Goal: Communication & Community: Connect with others

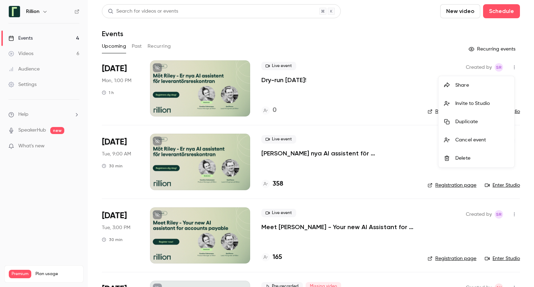
click at [412, 72] on div at bounding box center [267, 143] width 534 height 287
click at [508, 112] on link "Enter Studio" at bounding box center [501, 111] width 35 height 7
click at [514, 68] on icon "button" at bounding box center [514, 68] width 1 height 4
click at [472, 106] on div "Invite to Studio" at bounding box center [481, 103] width 53 height 7
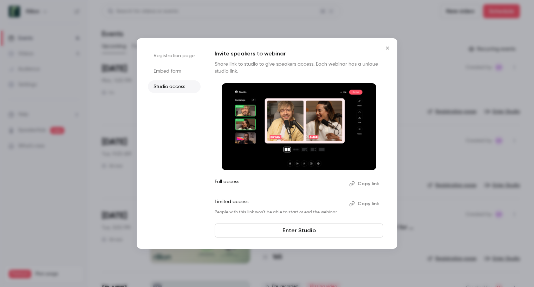
click at [177, 55] on li "Registration page" at bounding box center [174, 55] width 53 height 13
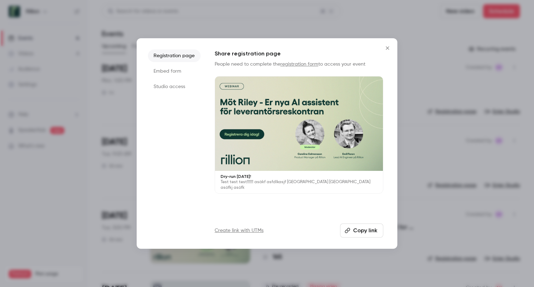
click at [358, 231] on button "Copy link" at bounding box center [361, 231] width 43 height 14
click at [385, 49] on icon "Close" at bounding box center [387, 48] width 8 height 6
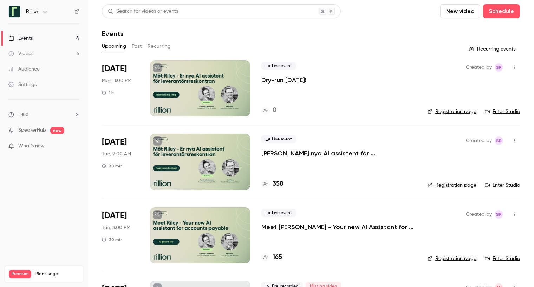
click at [503, 113] on link "Enter Studio" at bounding box center [501, 111] width 35 height 7
